Goal: Find specific page/section: Find specific page/section

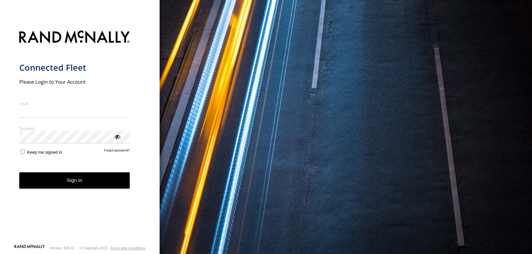
type input "**********"
click at [99, 184] on button "Sign in" at bounding box center [74, 181] width 111 height 16
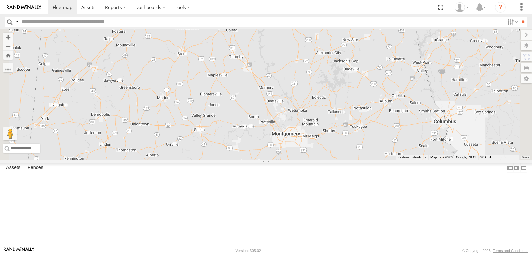
drag, startPoint x: 384, startPoint y: 137, endPoint x: 354, endPoint y: 63, distance: 80.1
click at [363, 73] on div "215 1505 213 209 212 295 223 Bad Tracker [PHONE_NUMBER] Bad Tracker 221 216 150…" at bounding box center [266, 94] width 532 height 131
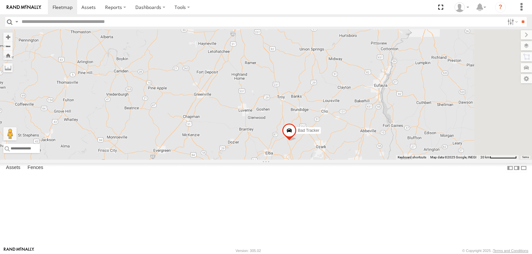
drag, startPoint x: 371, startPoint y: 133, endPoint x: 358, endPoint y: 103, distance: 32.4
click at [359, 105] on div "215 1505 213 209 212 295 223 Bad Tracker [PHONE_NUMBER] Bad Tracker 221 216 150…" at bounding box center [266, 94] width 532 height 131
